Goal: Transaction & Acquisition: Purchase product/service

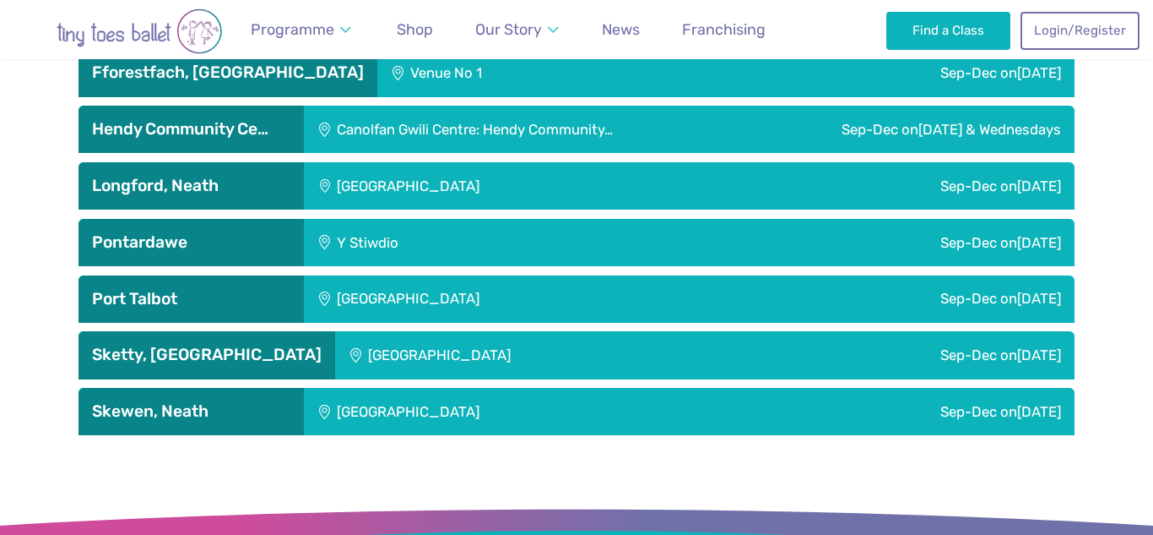
scroll to position [2935, 0]
click at [415, 30] on span "Shop" at bounding box center [415, 29] width 36 height 18
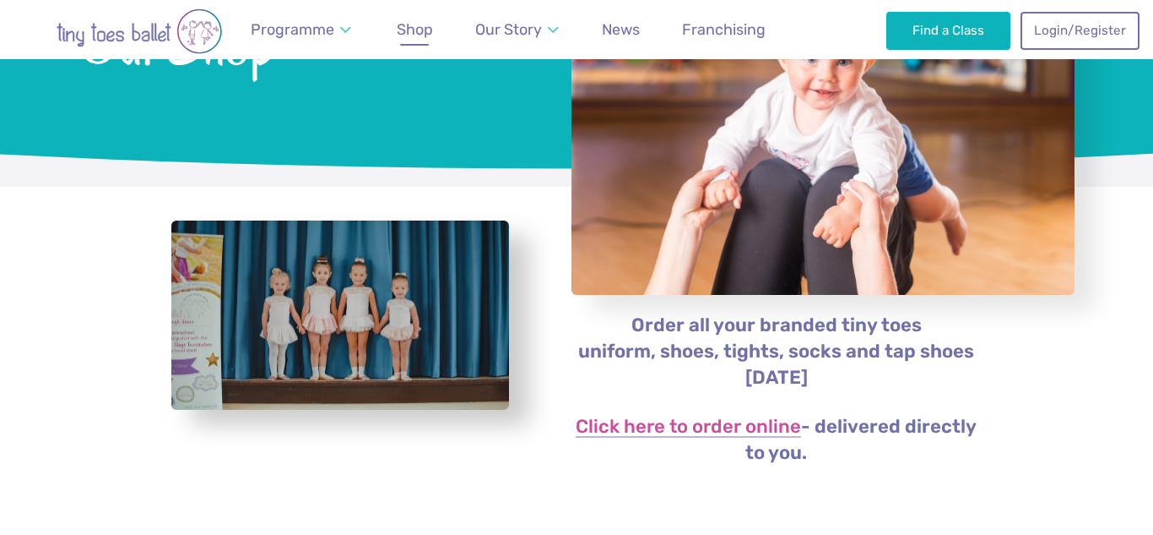
scroll to position [194, 0]
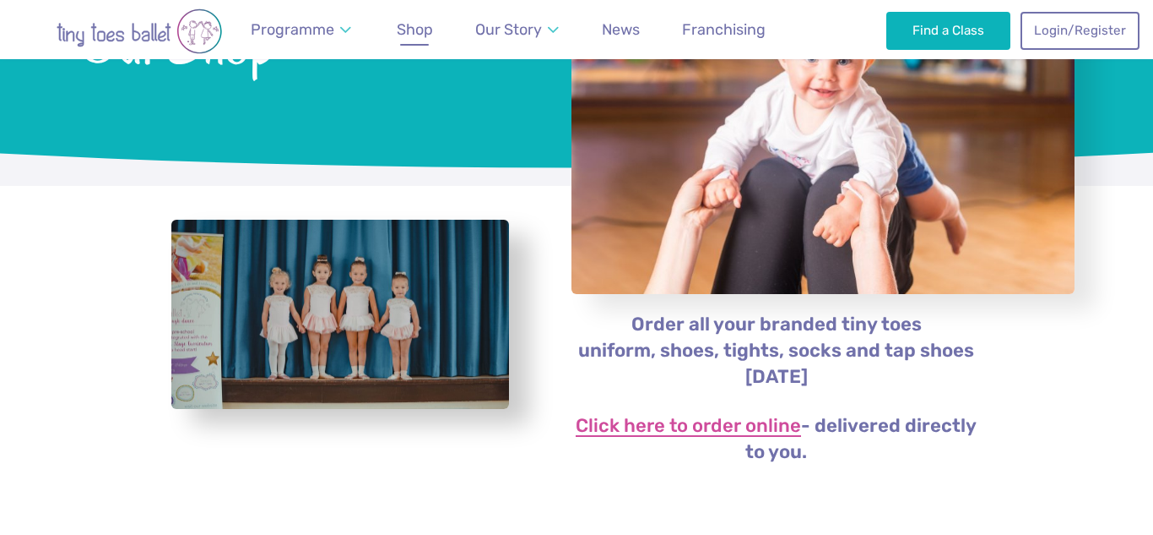
click at [757, 418] on link "Click here to order online" at bounding box center [688, 426] width 225 height 20
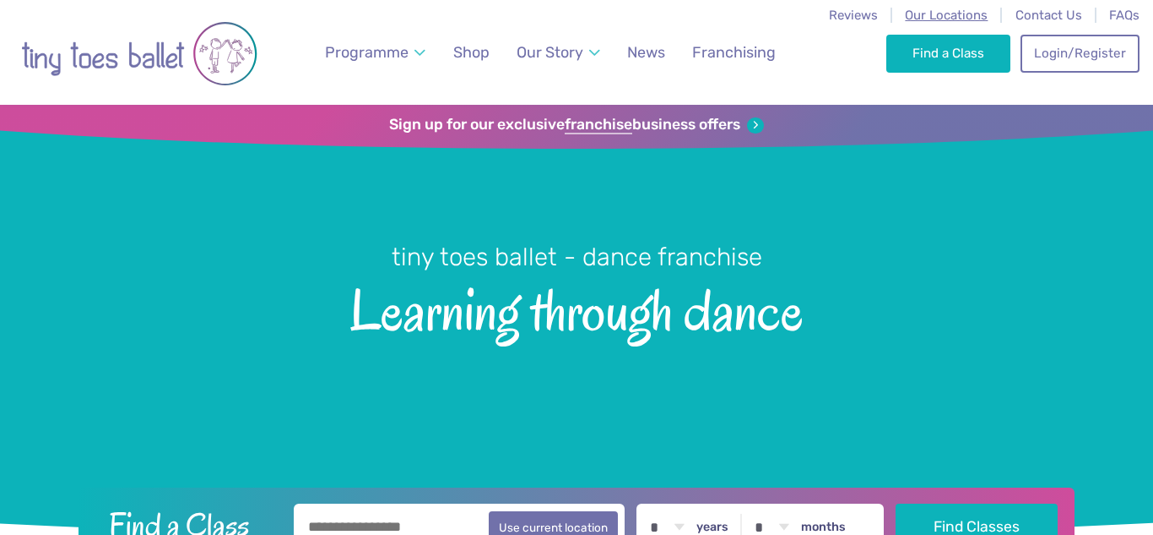
click at [946, 14] on span "Our Locations" at bounding box center [946, 15] width 83 height 15
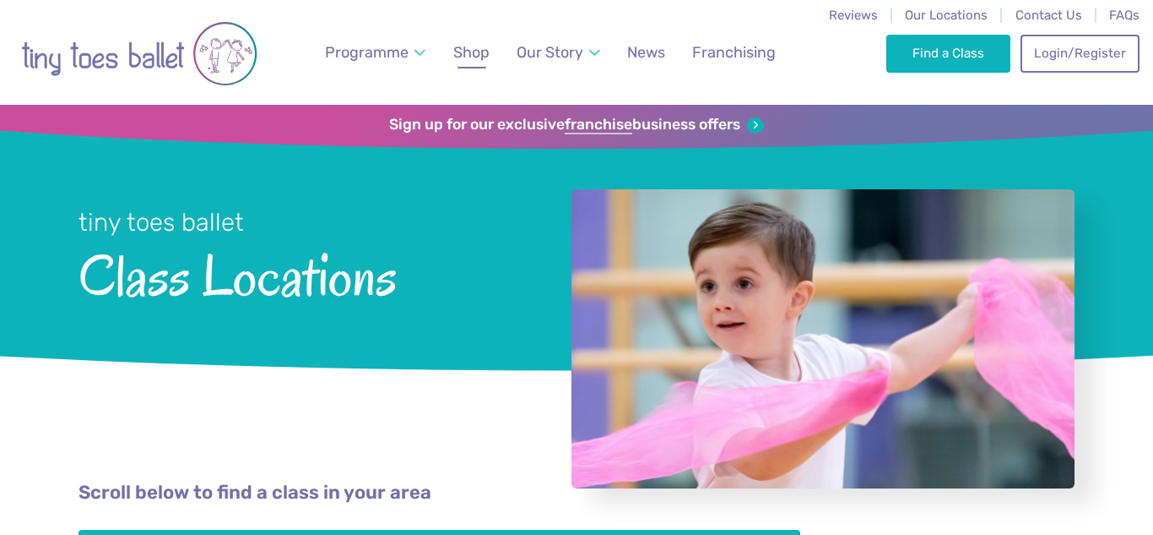
click at [481, 56] on span "Shop" at bounding box center [471, 52] width 36 height 18
